Goal: Information Seeking & Learning: Learn about a topic

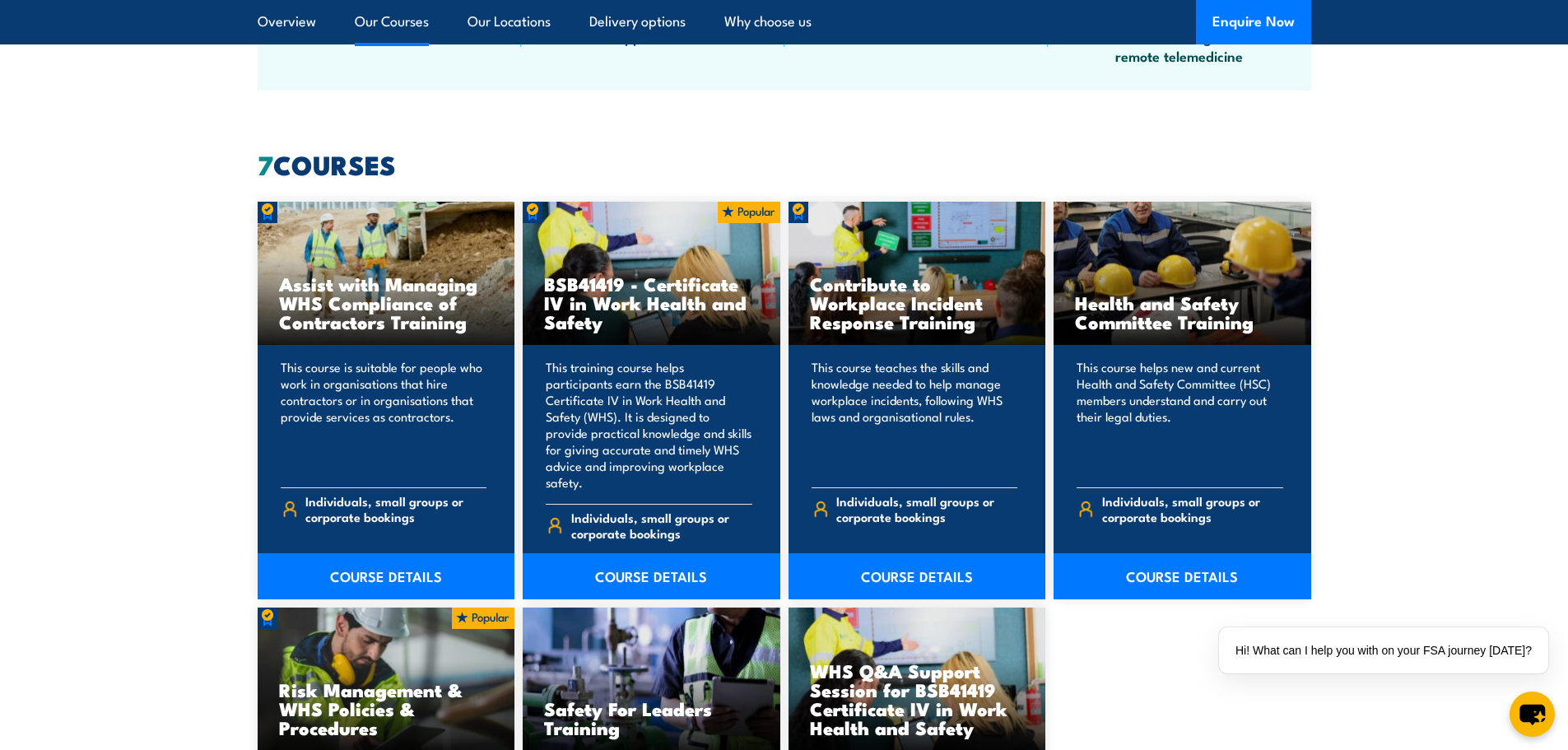
scroll to position [1201, 0]
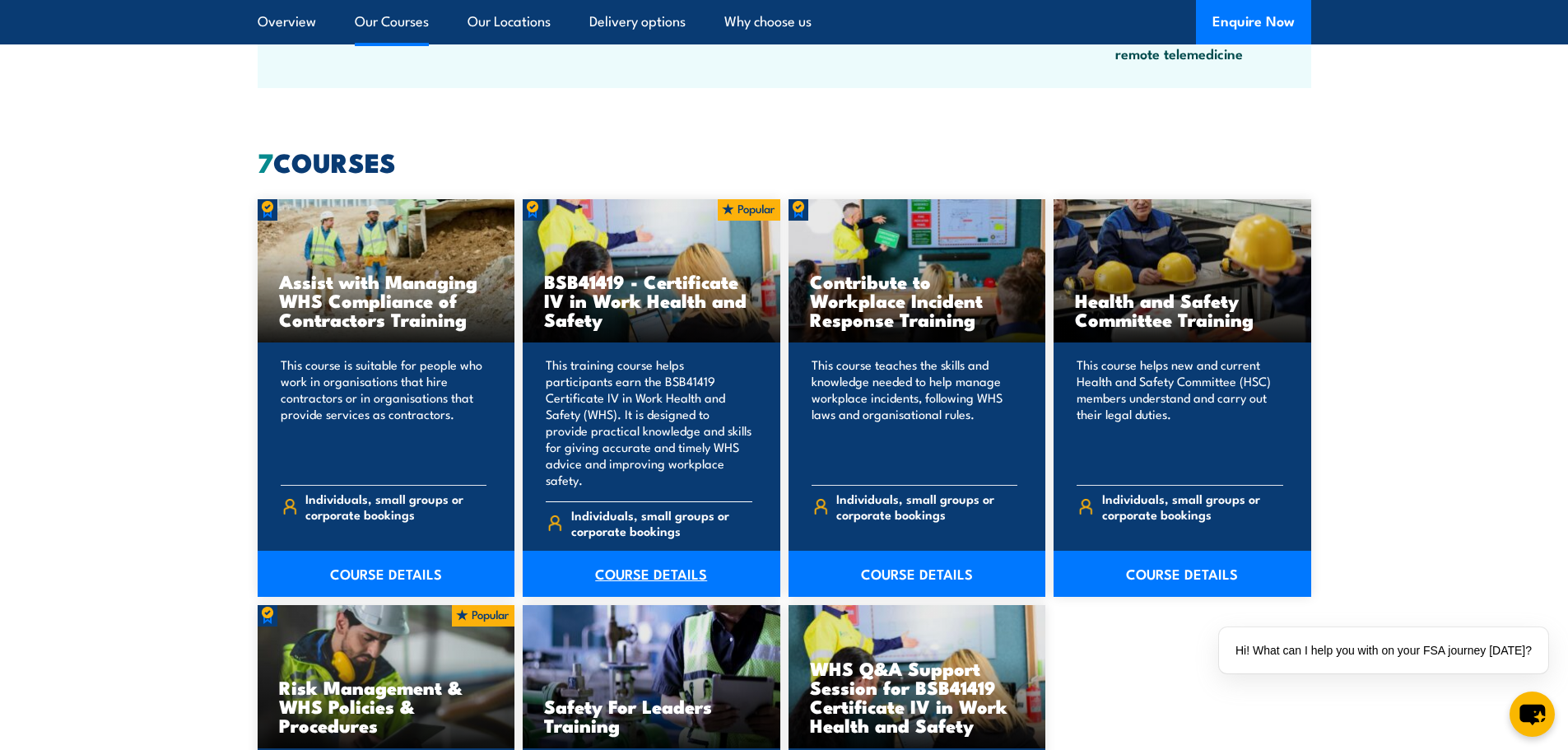
click at [648, 565] on link "COURSE DETAILS" at bounding box center [651, 574] width 258 height 47
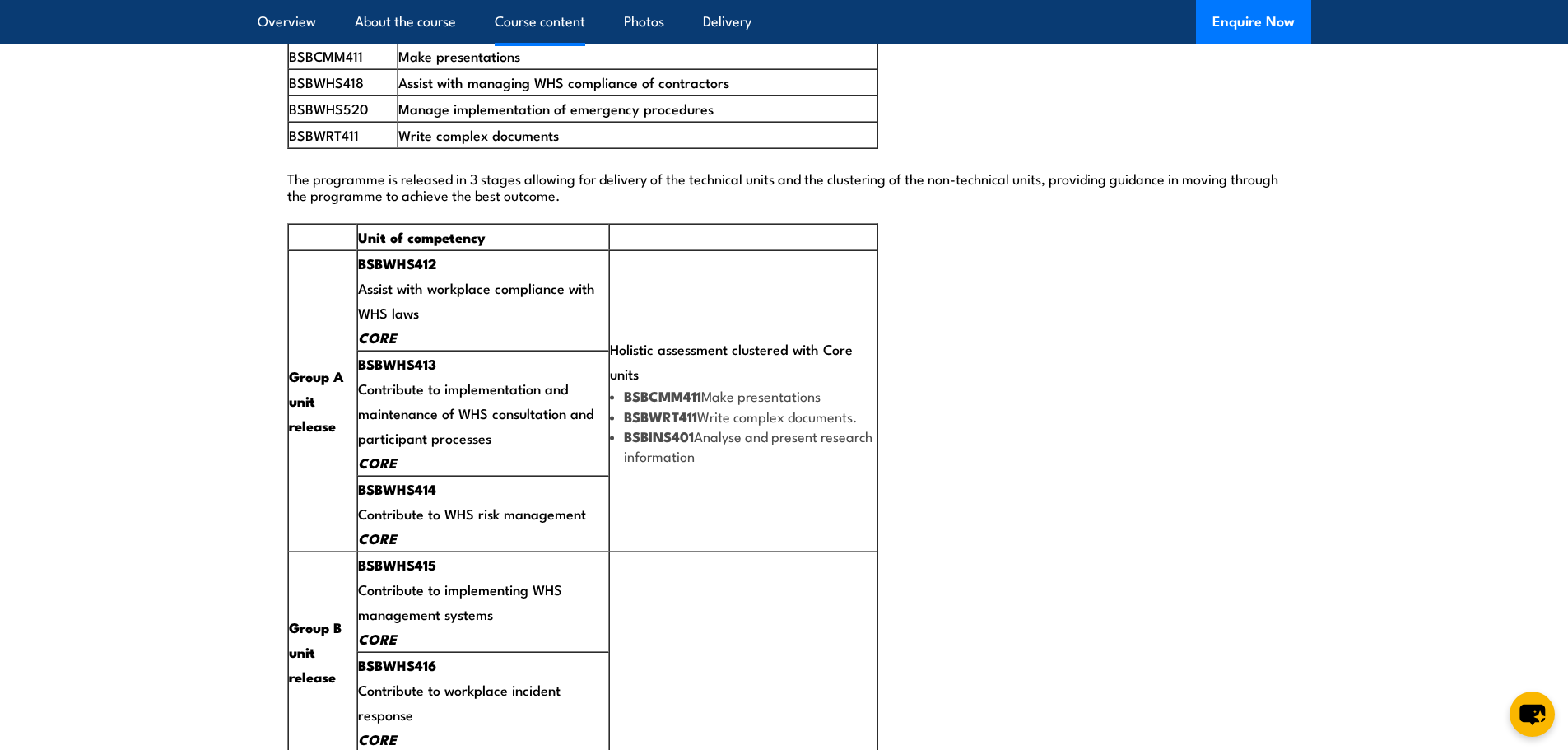
scroll to position [3073, 0]
